Goal: Information Seeking & Learning: Understand process/instructions

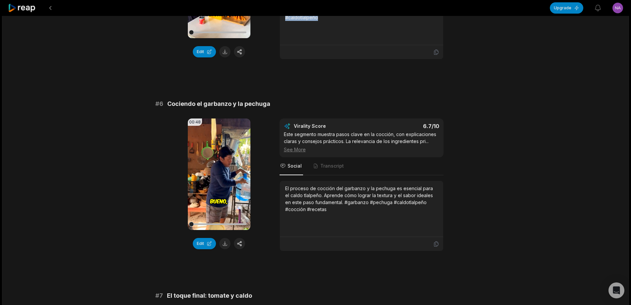
scroll to position [941, 0]
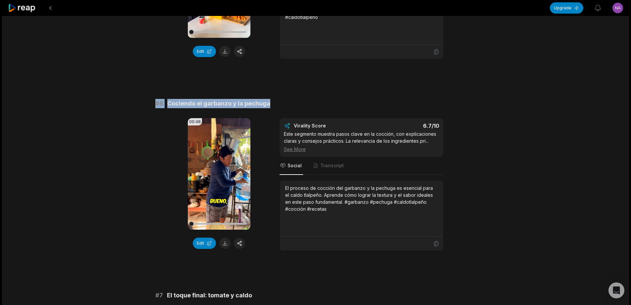
drag, startPoint x: 148, startPoint y: 105, endPoint x: 309, endPoint y: 104, distance: 160.4
copy div "# 6 Cociendo el garbanzo y la pechuga"
click at [224, 242] on button at bounding box center [224, 242] width 11 height 11
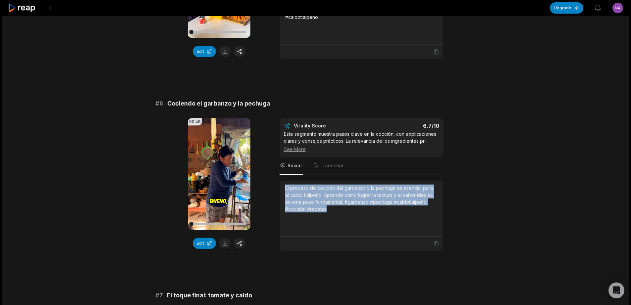
drag, startPoint x: 285, startPoint y: 186, endPoint x: 341, endPoint y: 222, distance: 66.6
click at [341, 222] on div "El proceso de cocción del garbanzo y la pechuga es esencial para el caldo tlalp…" at bounding box center [361, 208] width 163 height 56
copy div "El proceso de cocción del garbanzo y la pechuga es esencial para el caldo tlalp…"
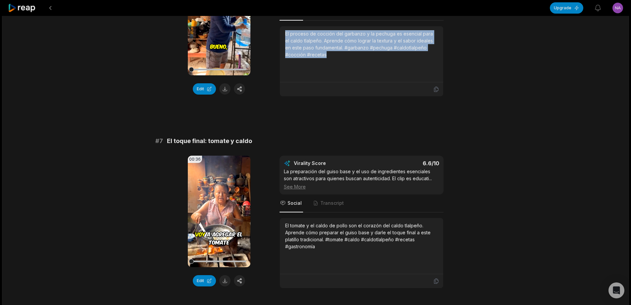
scroll to position [1107, 0]
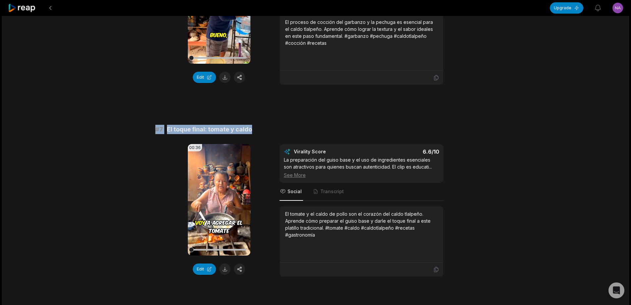
drag, startPoint x: 142, startPoint y: 132, endPoint x: 338, endPoint y: 131, distance: 196.9
copy div "# 7 El toque final: tomate y caldo"
click at [227, 269] on button at bounding box center [224, 268] width 11 height 11
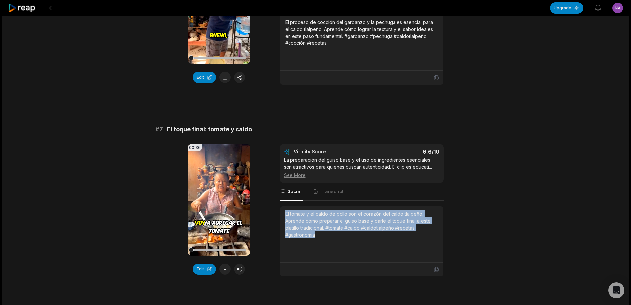
drag, startPoint x: 284, startPoint y: 212, endPoint x: 333, endPoint y: 238, distance: 55.4
click at [333, 238] on div "El tomate y el caldo de pollo son el corazón del caldo tlalpeño. Aprende cómo p…" at bounding box center [361, 234] width 163 height 56
copy div "El tomate y el caldo de pollo son el corazón del caldo tlalpeño. Aprende cómo p…"
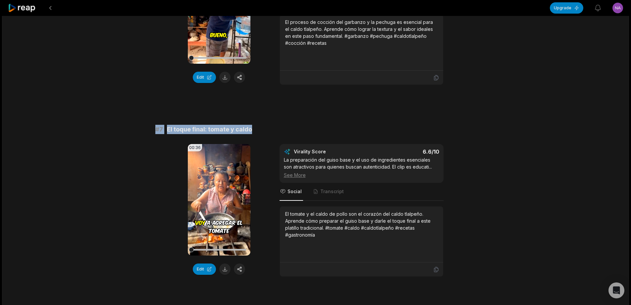
drag, startPoint x: 248, startPoint y: 126, endPoint x: 276, endPoint y: 126, distance: 28.2
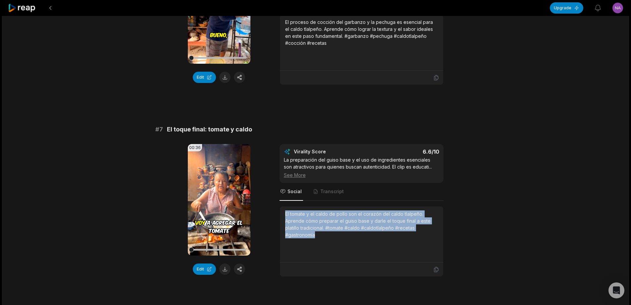
drag, startPoint x: 285, startPoint y: 213, endPoint x: 318, endPoint y: 224, distance: 34.2
click at [318, 238] on div "El tomate y el caldo de pollo son el corazón del caldo tlalpeño. Aprende cómo p…" at bounding box center [361, 234] width 153 height 48
copy div "El tomate y el caldo de pollo son el corazón del caldo tlalpeño. Aprende cómo p…"
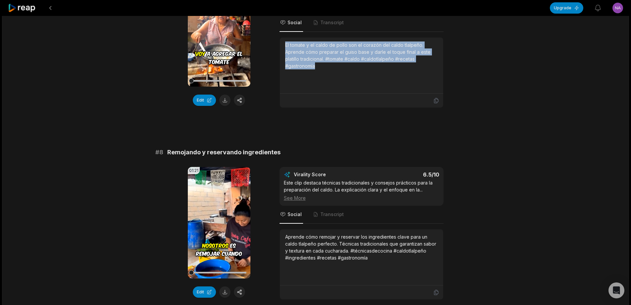
scroll to position [1306, 0]
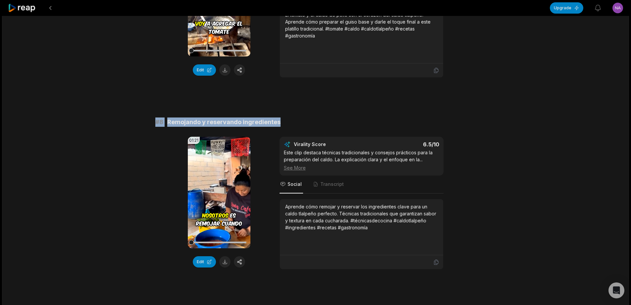
drag, startPoint x: 151, startPoint y: 121, endPoint x: 350, endPoint y: 119, distance: 199.2
copy div "# 8 Remojando y reservando ingredientes"
click at [224, 262] on button at bounding box center [224, 261] width 11 height 11
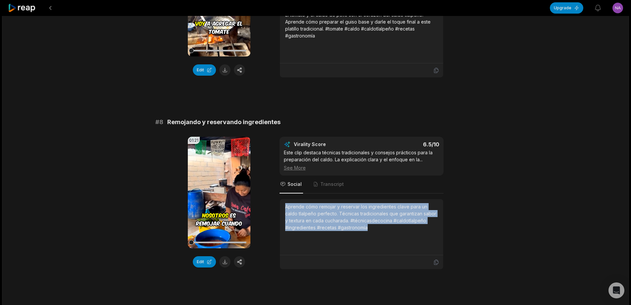
drag, startPoint x: 283, startPoint y: 205, endPoint x: 388, endPoint y: 237, distance: 109.8
click at [388, 237] on div "Aprende cómo remojar y reservar los ingredientes clave para un caldo tlalpeño p…" at bounding box center [361, 227] width 163 height 56
copy div "Aprende cómo remojar y reservar los ingredientes clave para un caldo tlalpeño p…"
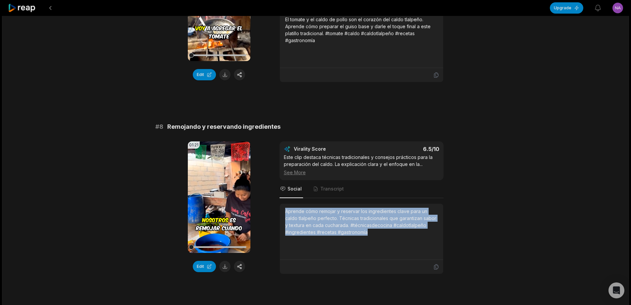
scroll to position [1320, 0]
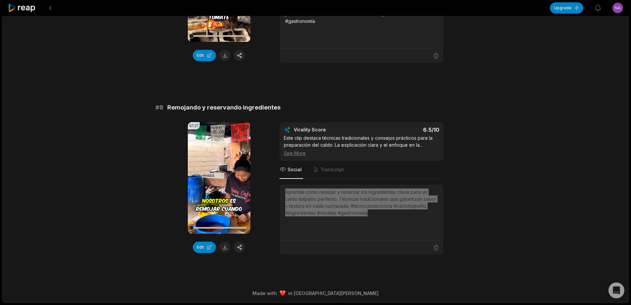
scroll to position [1320, 0]
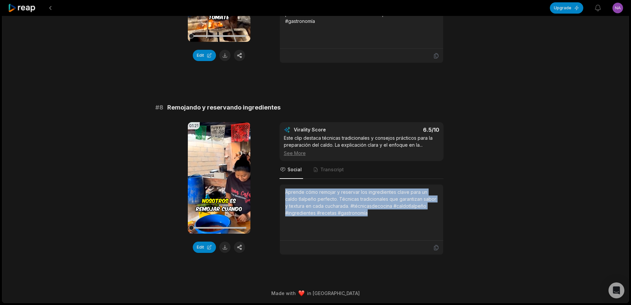
scroll to position [1320, 0]
